Goal: Entertainment & Leisure: Consume media (video, audio)

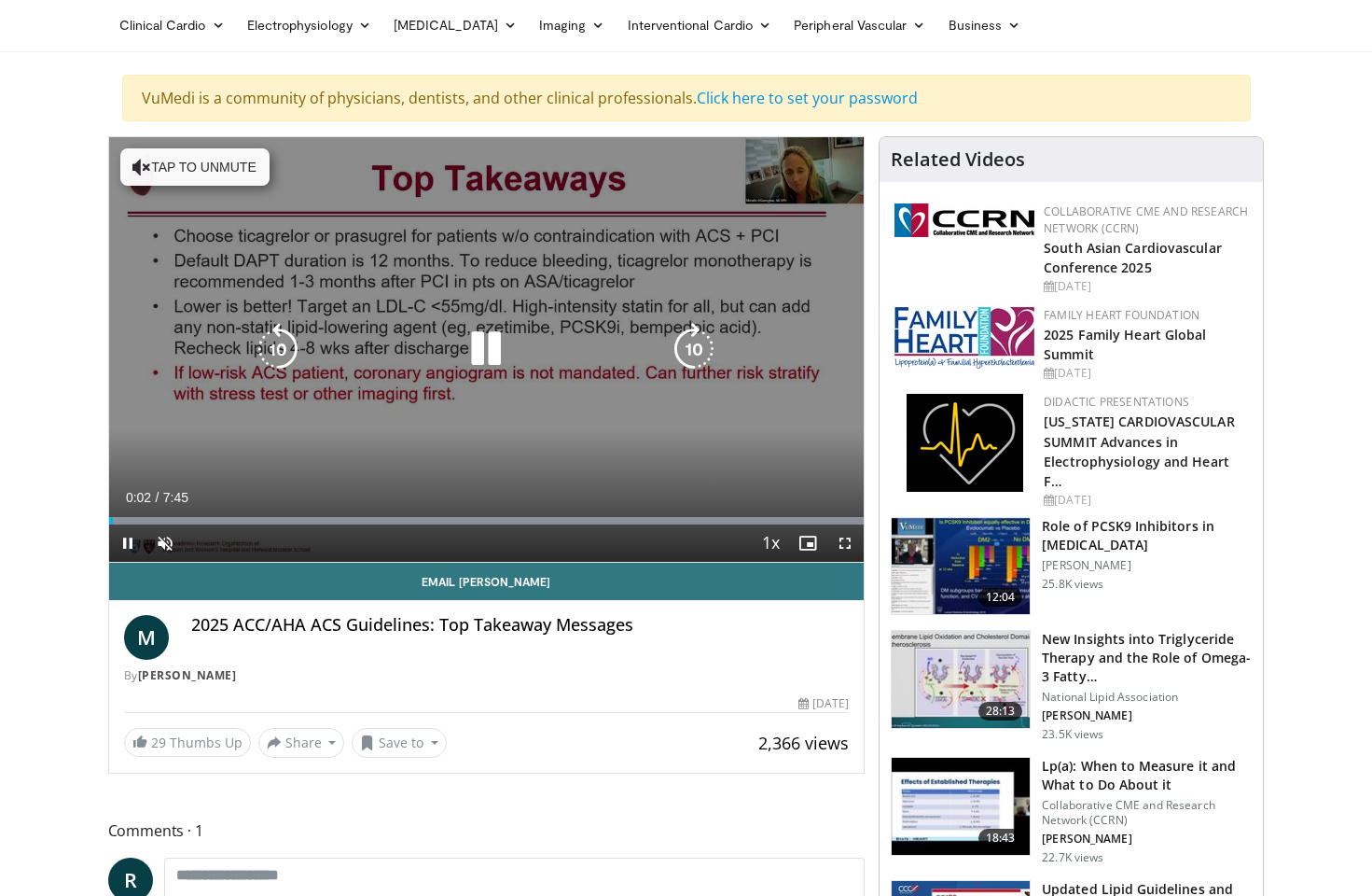
scroll to position [93, 0]
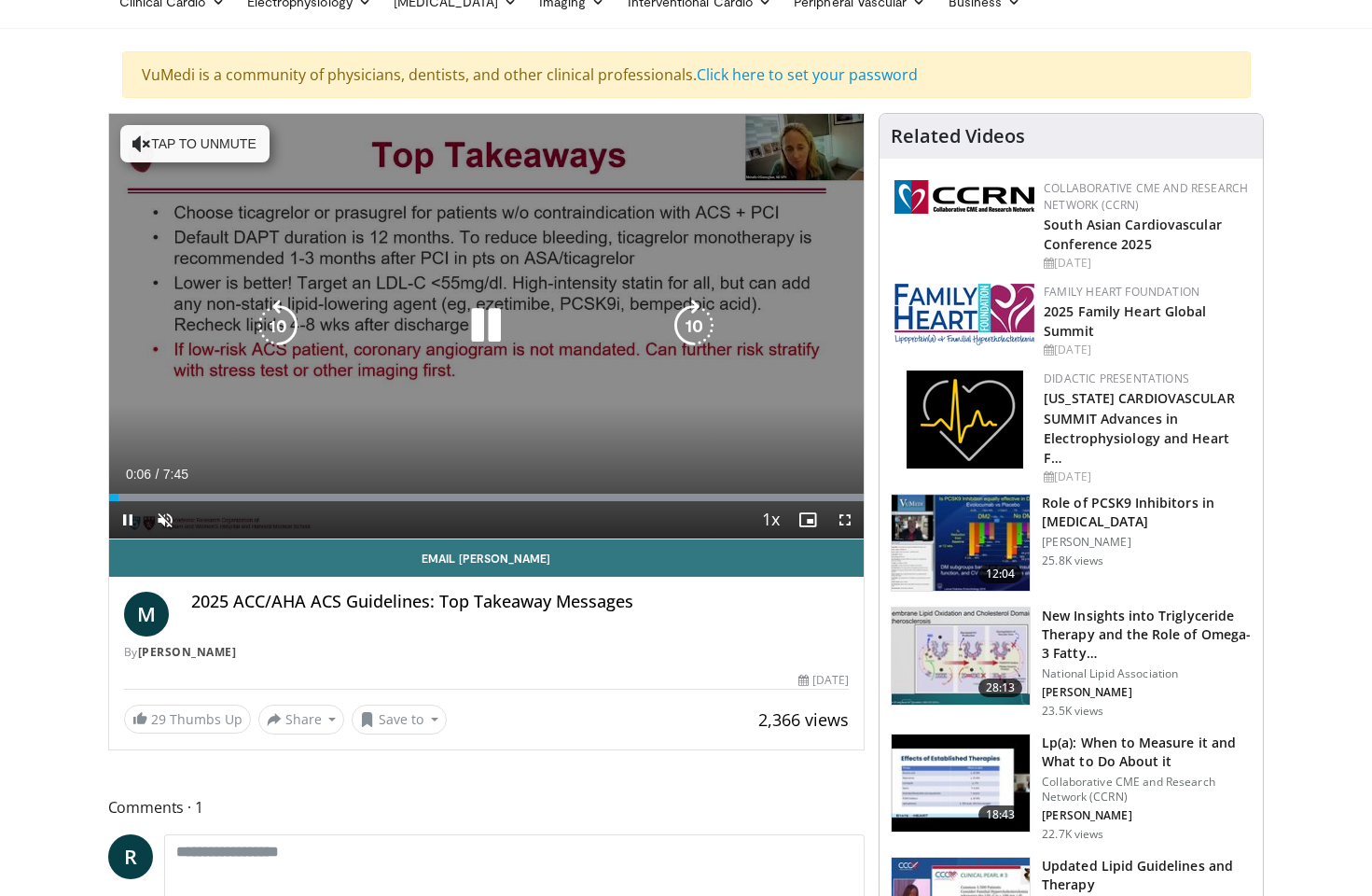
click at [494, 332] on icon "Video Player" at bounding box center [485, 325] width 52 height 52
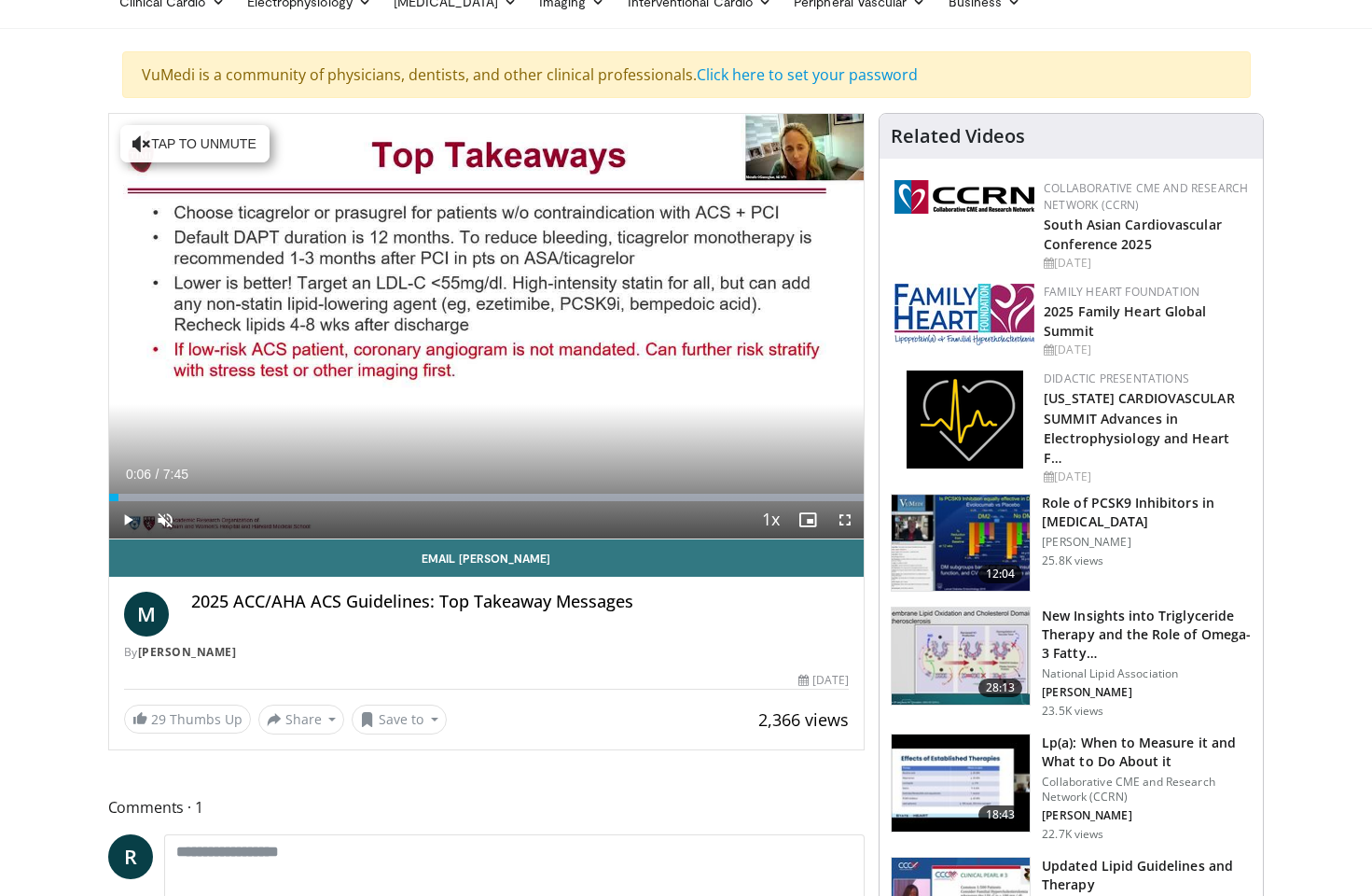
click at [842, 521] on span "Video Player" at bounding box center [845, 520] width 37 height 37
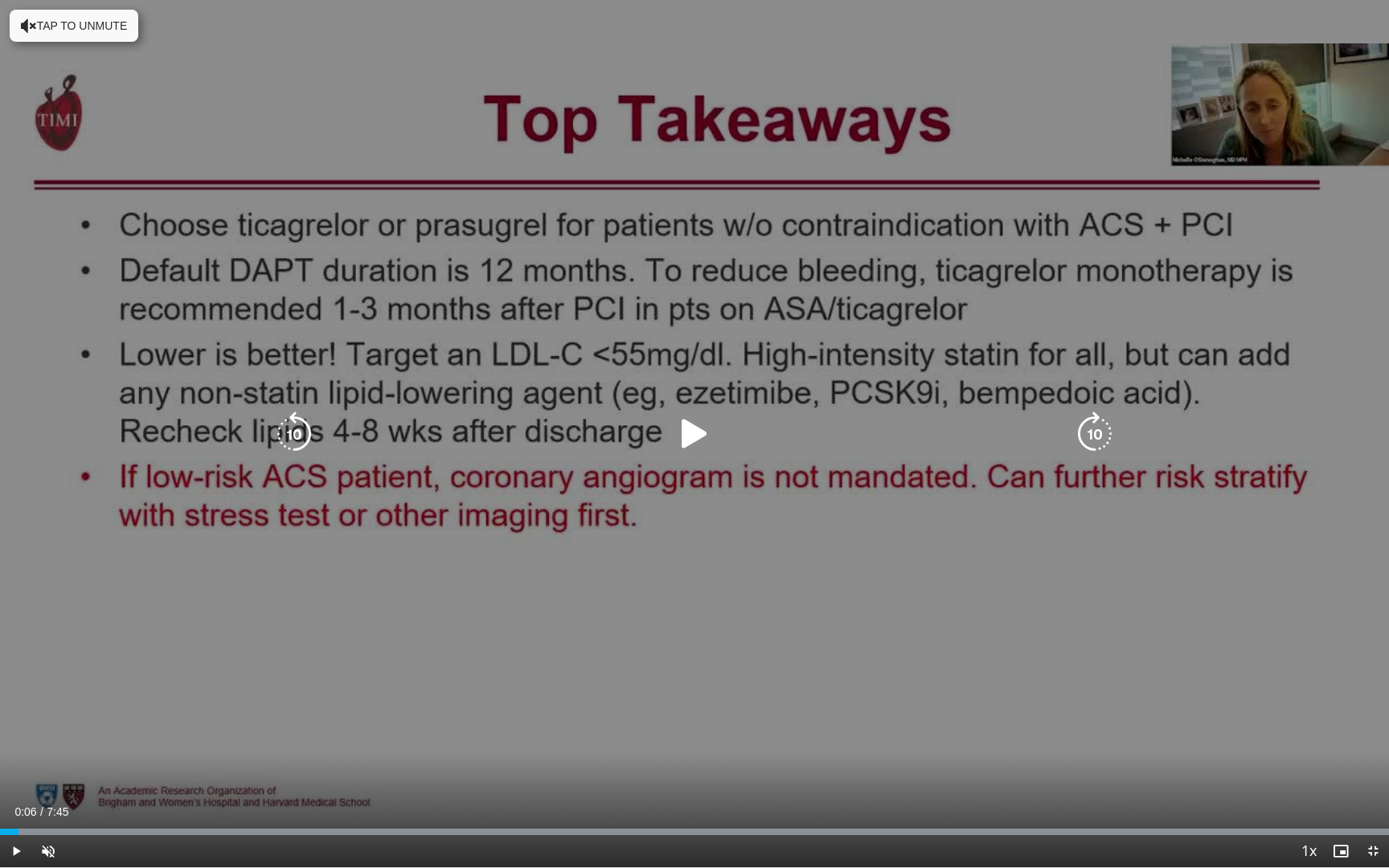
click at [690, 432] on icon "Video Player" at bounding box center [694, 434] width 45 height 45
click at [361, 620] on div "10 seconds Tap to unmute" at bounding box center [694, 434] width 1389 height 867
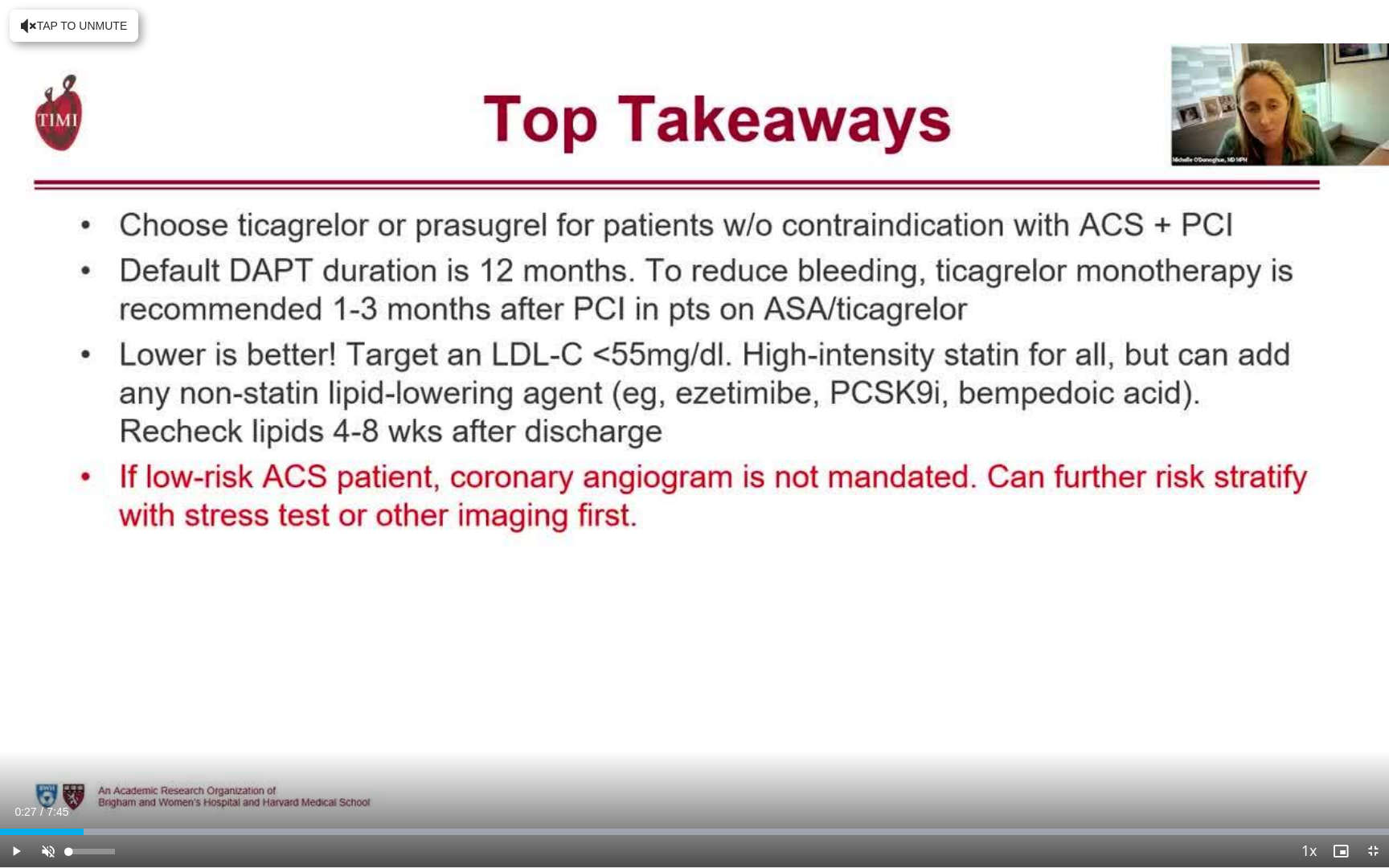
click at [38, 771] on span "Video Player" at bounding box center [48, 851] width 32 height 32
click at [16, 771] on span "Video Player" at bounding box center [16, 851] width 32 height 32
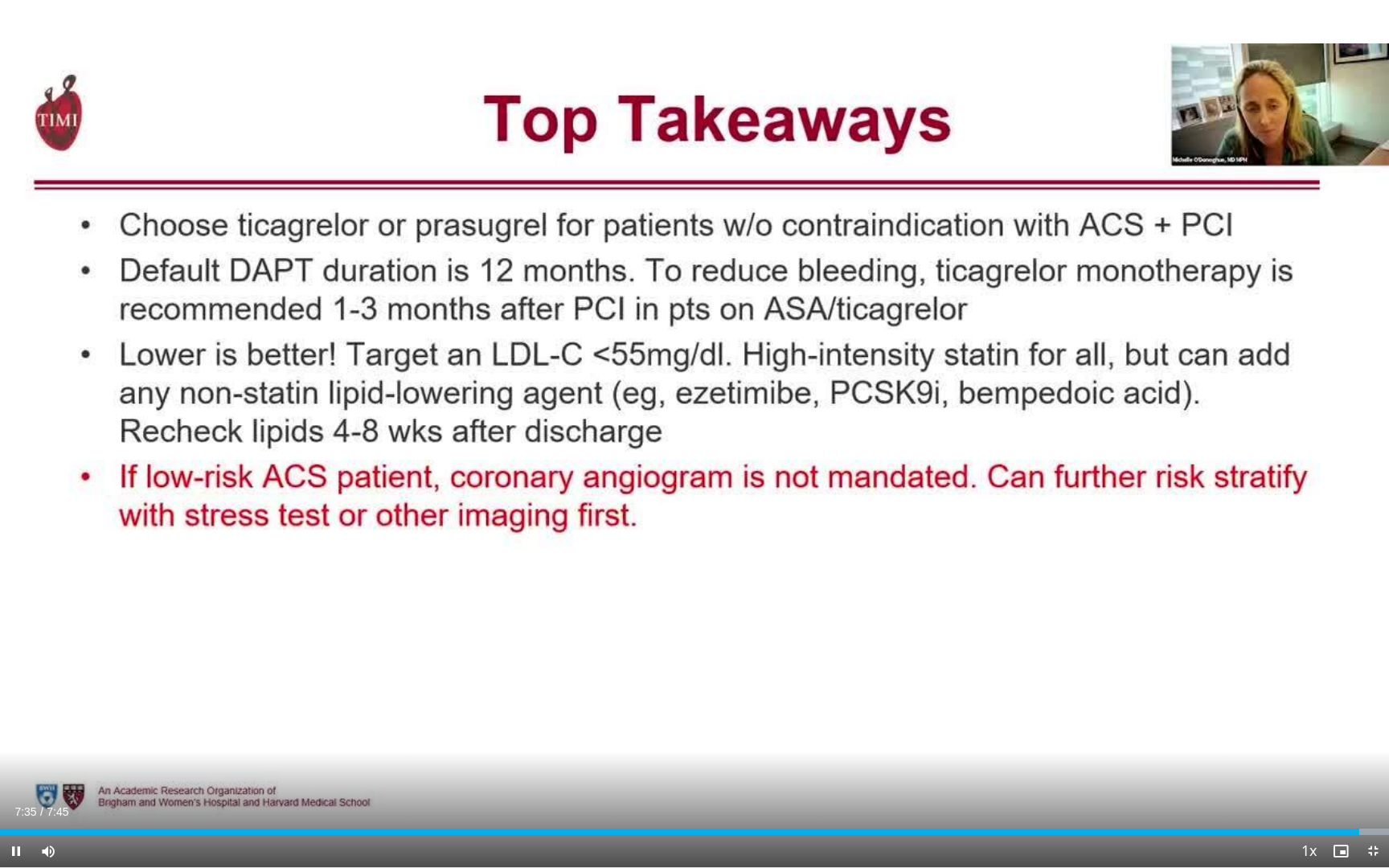
click at [1182, 771] on span "Video Player" at bounding box center [1373, 851] width 32 height 32
